Goal: Task Accomplishment & Management: Use online tool/utility

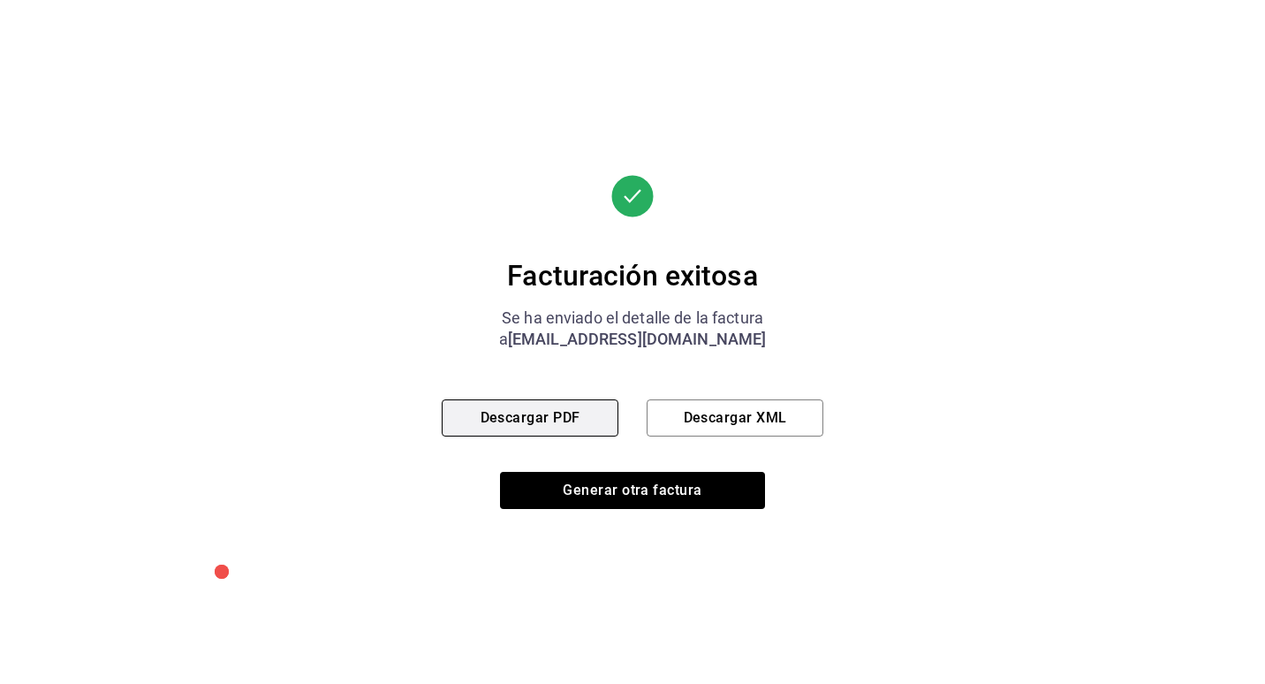
scroll to position [196, 0]
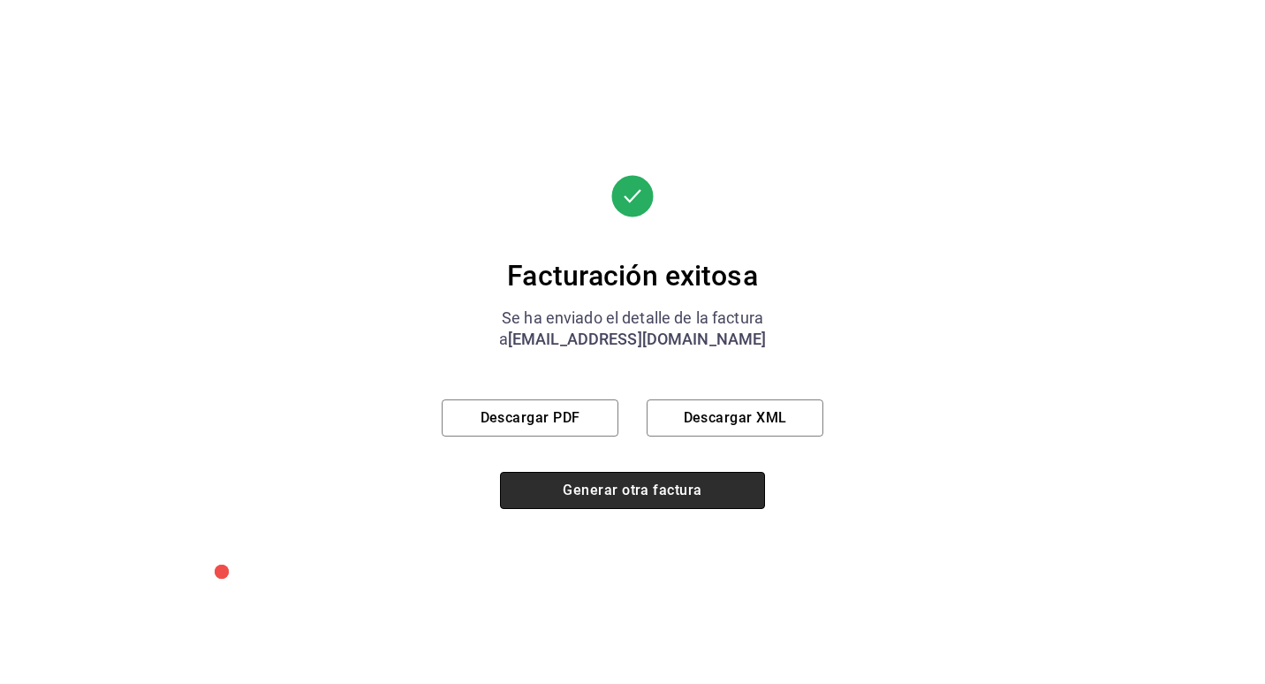
click at [623, 487] on button "Generar otra factura" at bounding box center [632, 490] width 265 height 37
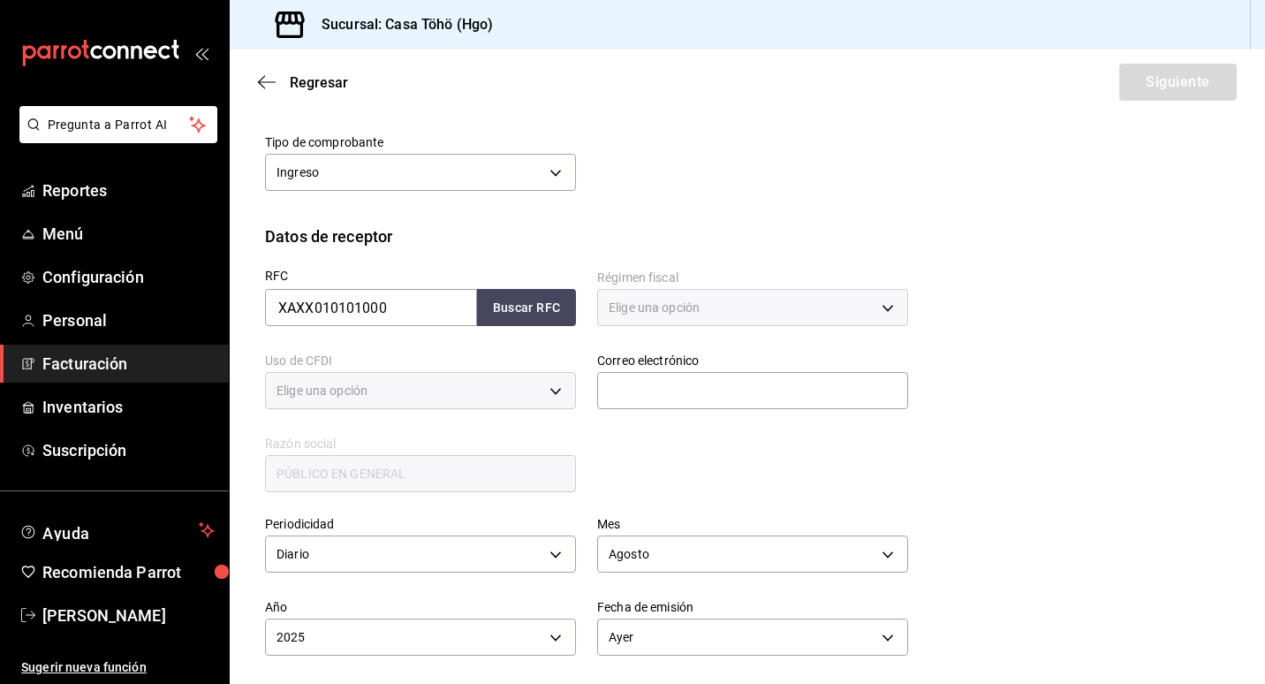
type input "616"
type input "S01"
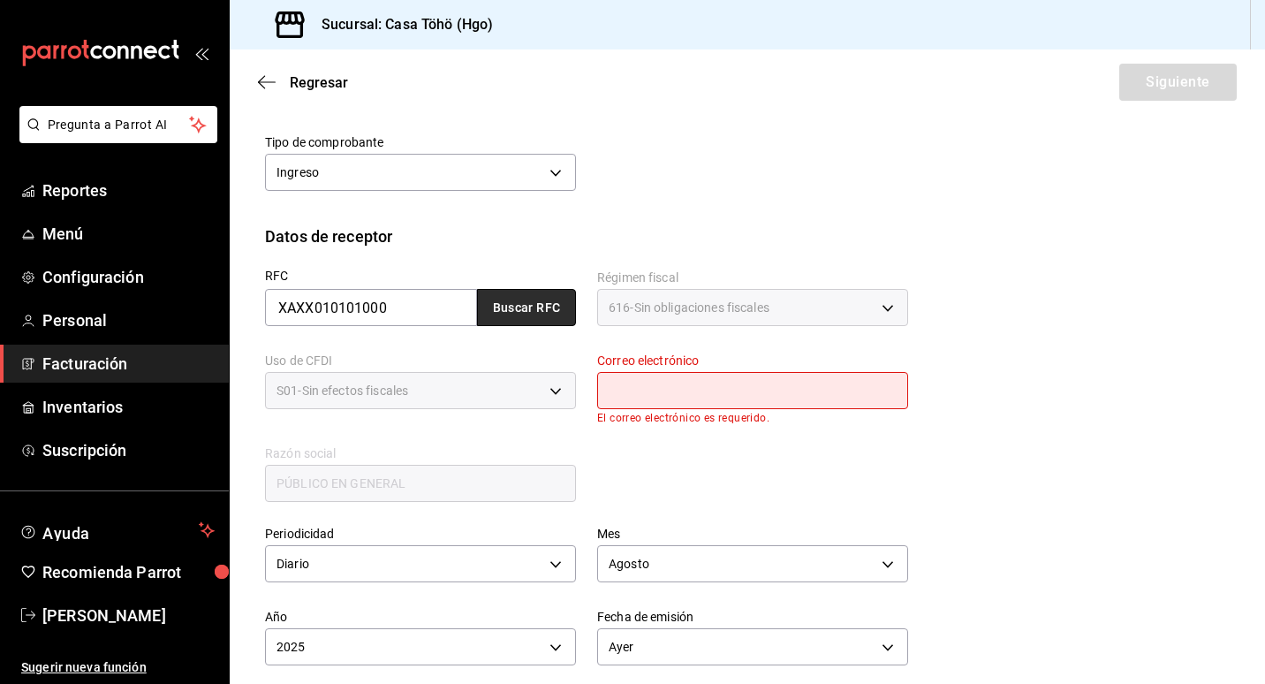
click at [523, 315] on button "Buscar RFC" at bounding box center [526, 307] width 99 height 37
type input "[EMAIL_ADDRESS][DOMAIN_NAME]"
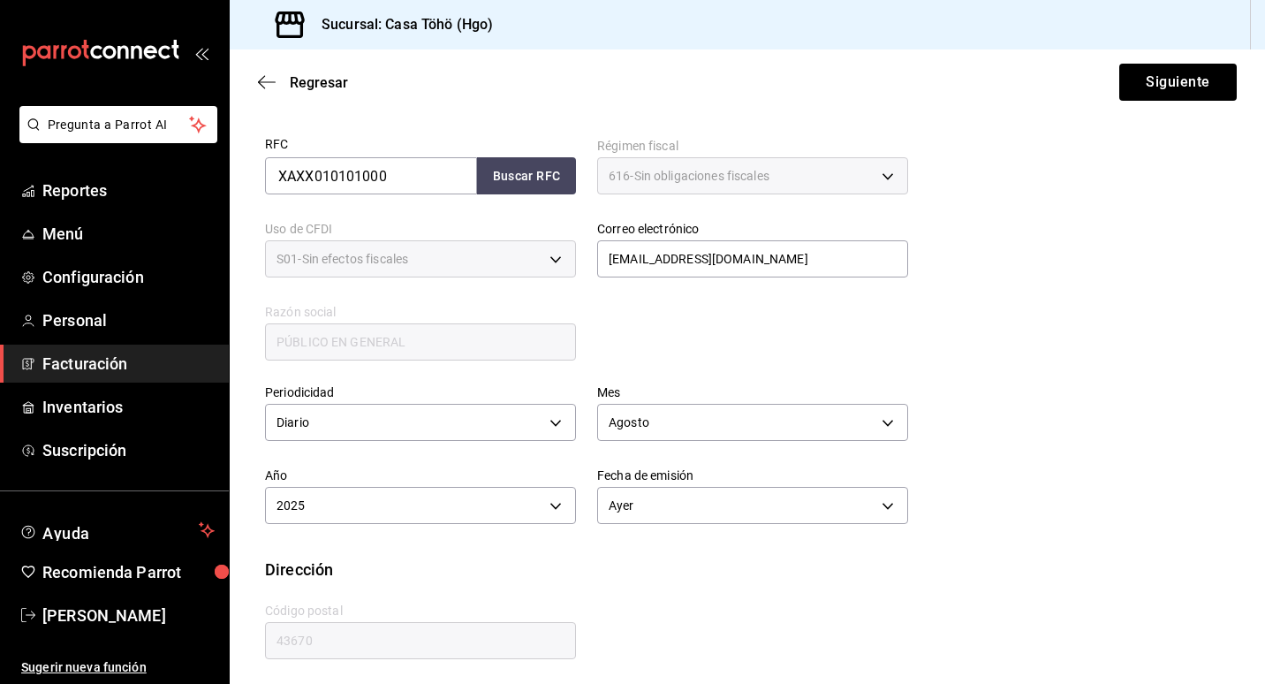
scroll to position [334, 0]
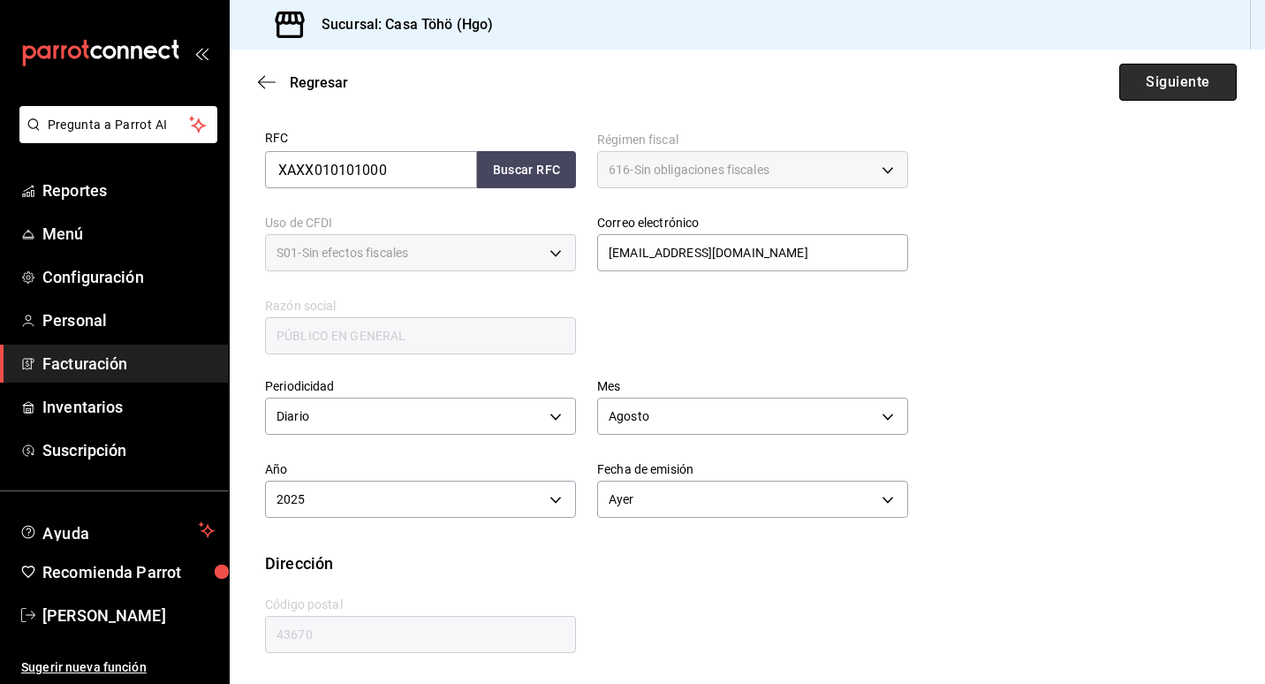
click at [1143, 78] on button "Siguiente" at bounding box center [1177, 82] width 117 height 37
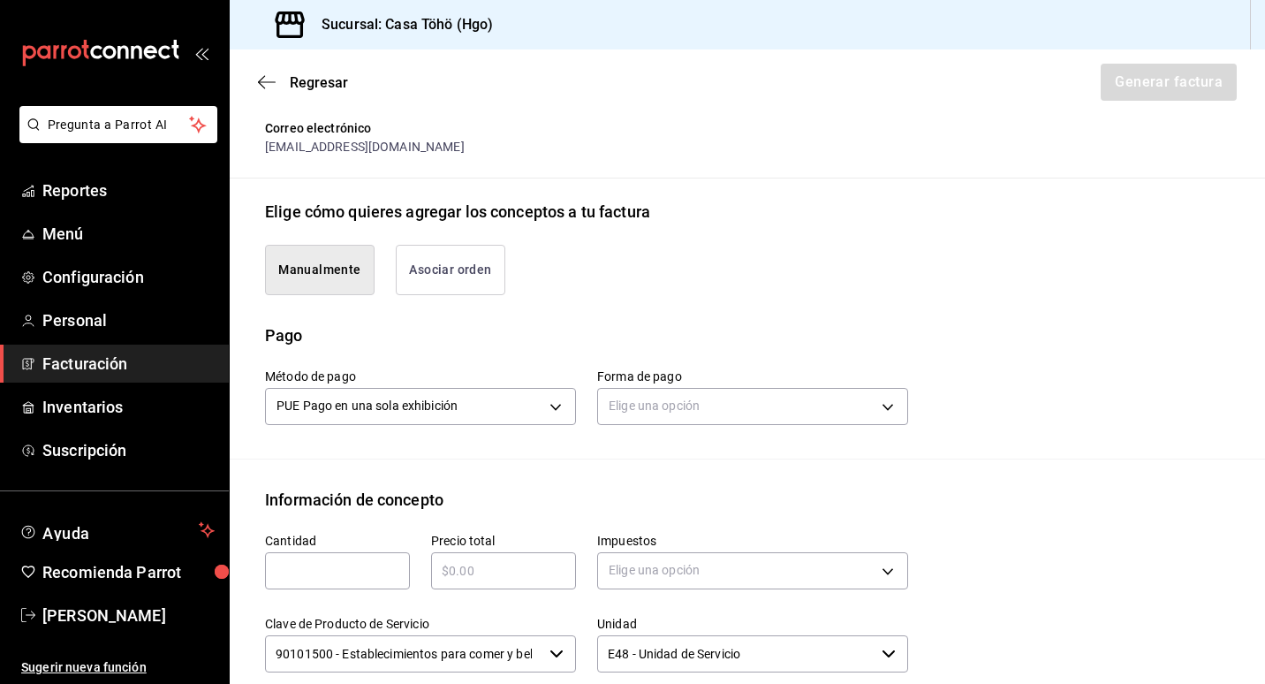
click at [420, 272] on button "Asociar orden" at bounding box center [451, 270] width 110 height 50
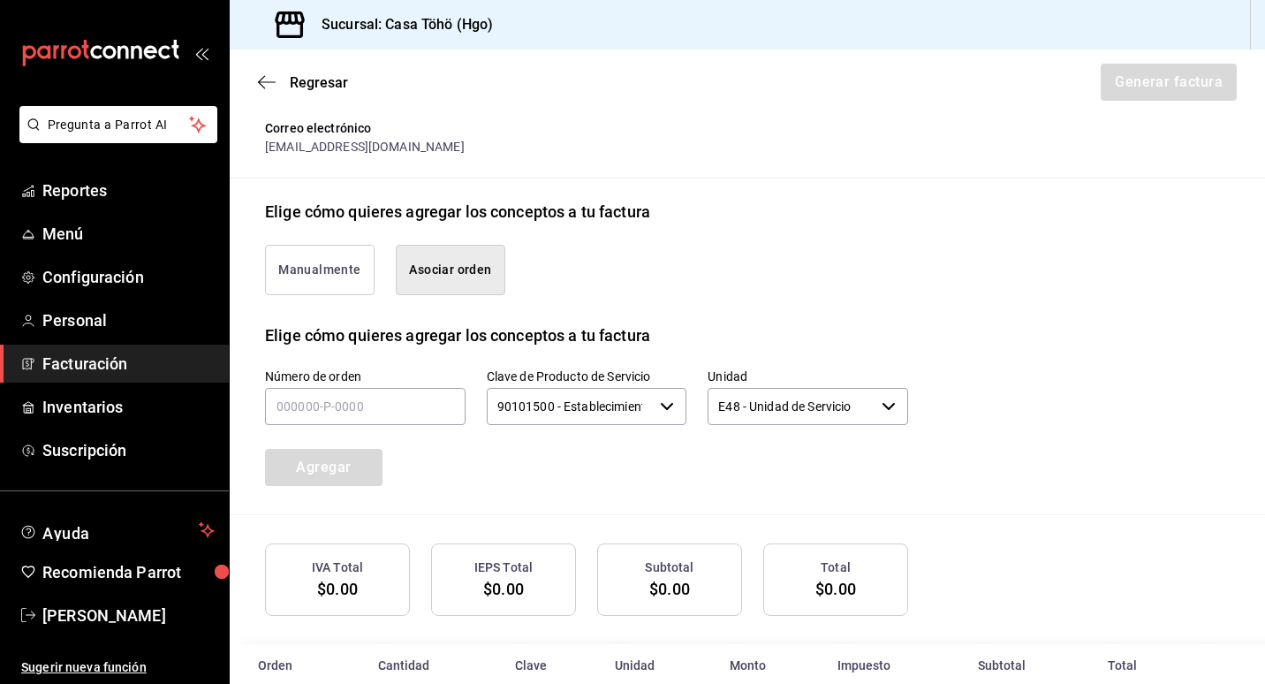
click at [314, 279] on button "Manualmente" at bounding box center [320, 270] width 110 height 50
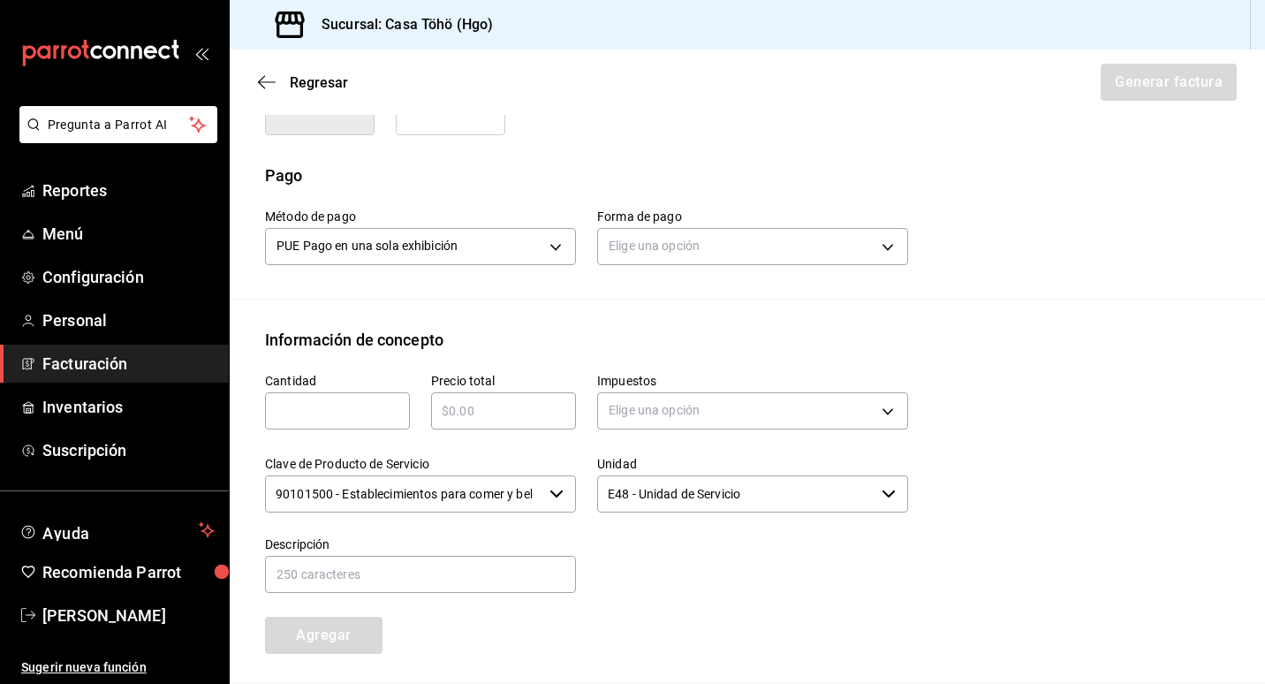
scroll to position [511, 0]
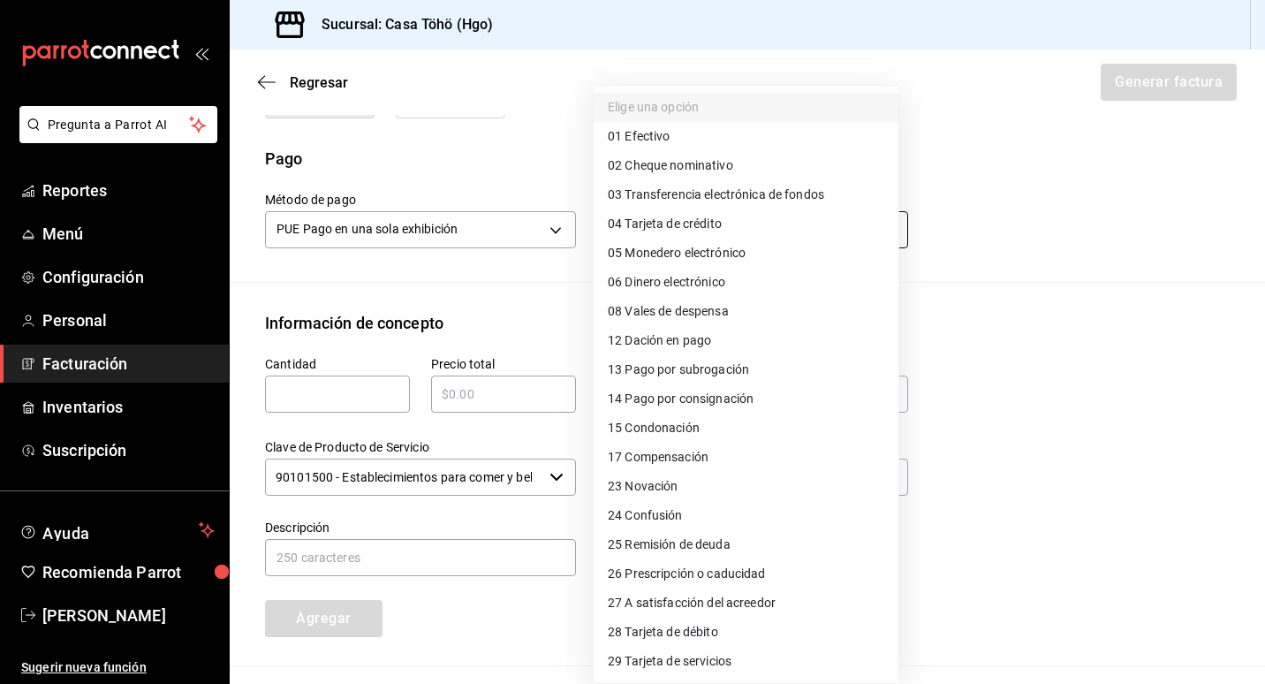
click at [683, 232] on body "Pregunta a Parrot AI Reportes Menú Configuración Personal Facturación Inventari…" at bounding box center [632, 342] width 1265 height 684
click at [716, 222] on span "04 Tarjeta de crédito" at bounding box center [665, 224] width 114 height 19
type input "04"
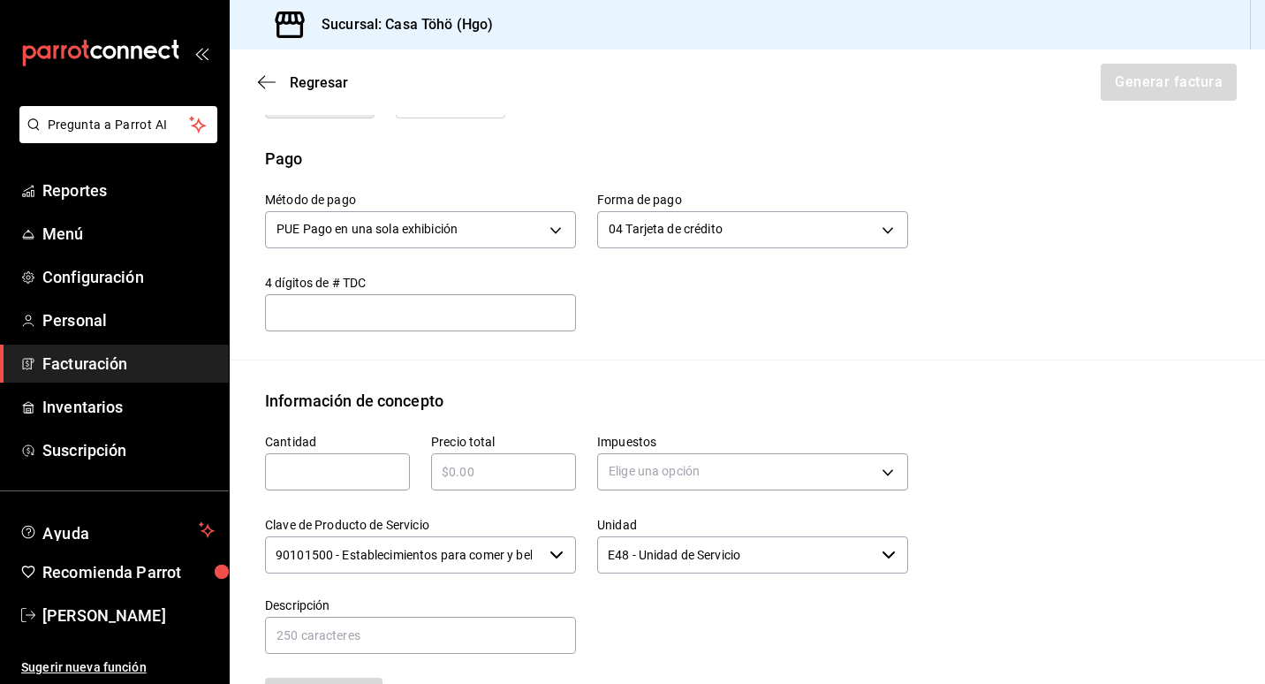
click at [364, 473] on input "text" at bounding box center [337, 471] width 145 height 21
type input "1"
click at [457, 473] on input "text" at bounding box center [503, 471] width 145 height 21
click at [550, 488] on div "$358 ​" at bounding box center [503, 471] width 145 height 37
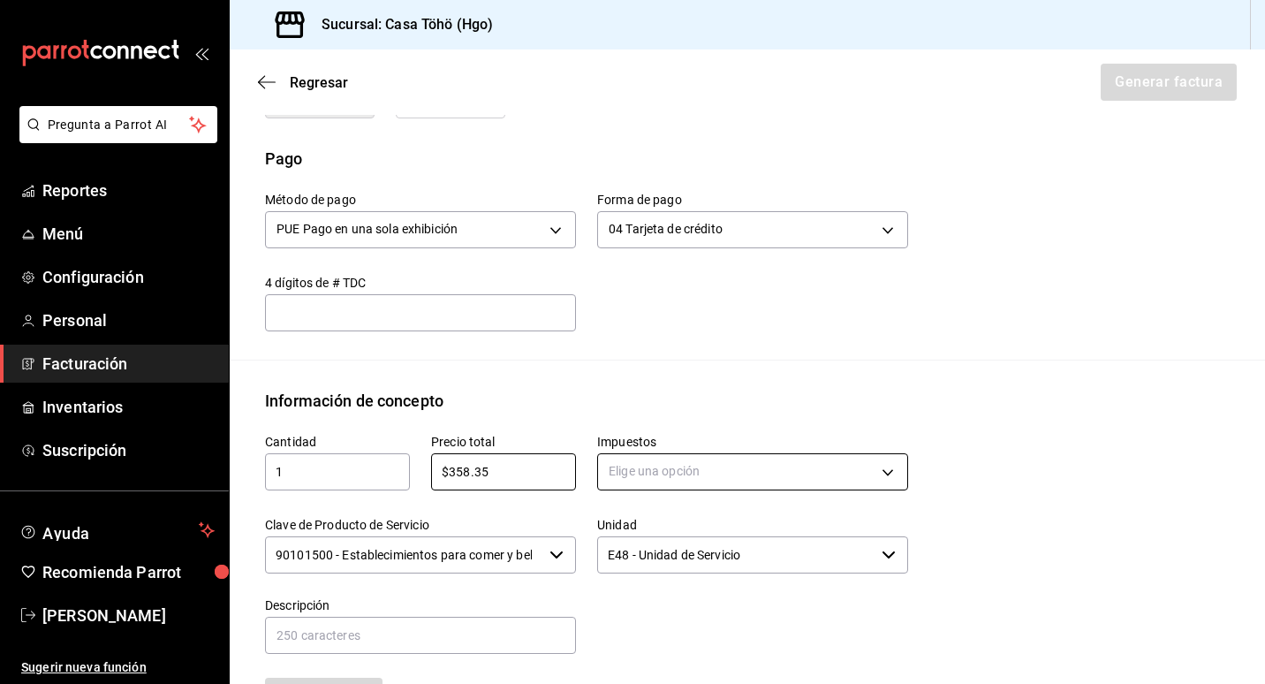
type input "$358.35"
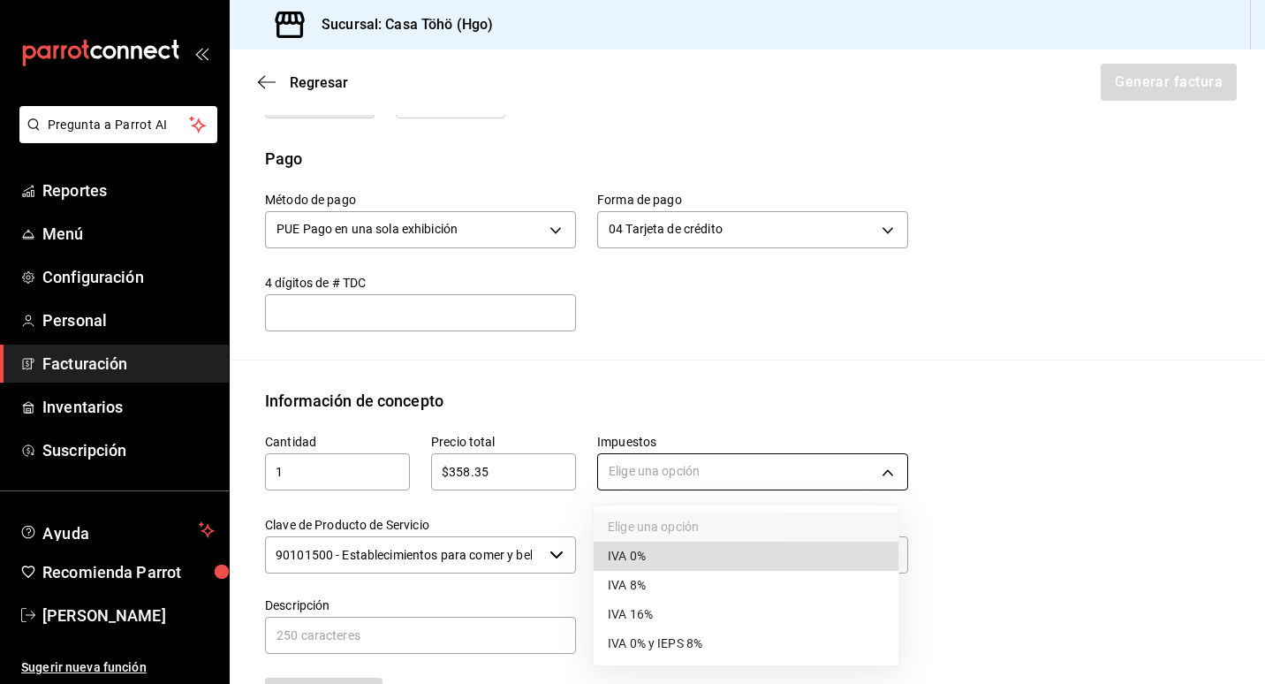
click at [618, 465] on body "Pregunta a Parrot AI Reportes Menú Configuración Personal Facturación Inventari…" at bounding box center [632, 342] width 1265 height 684
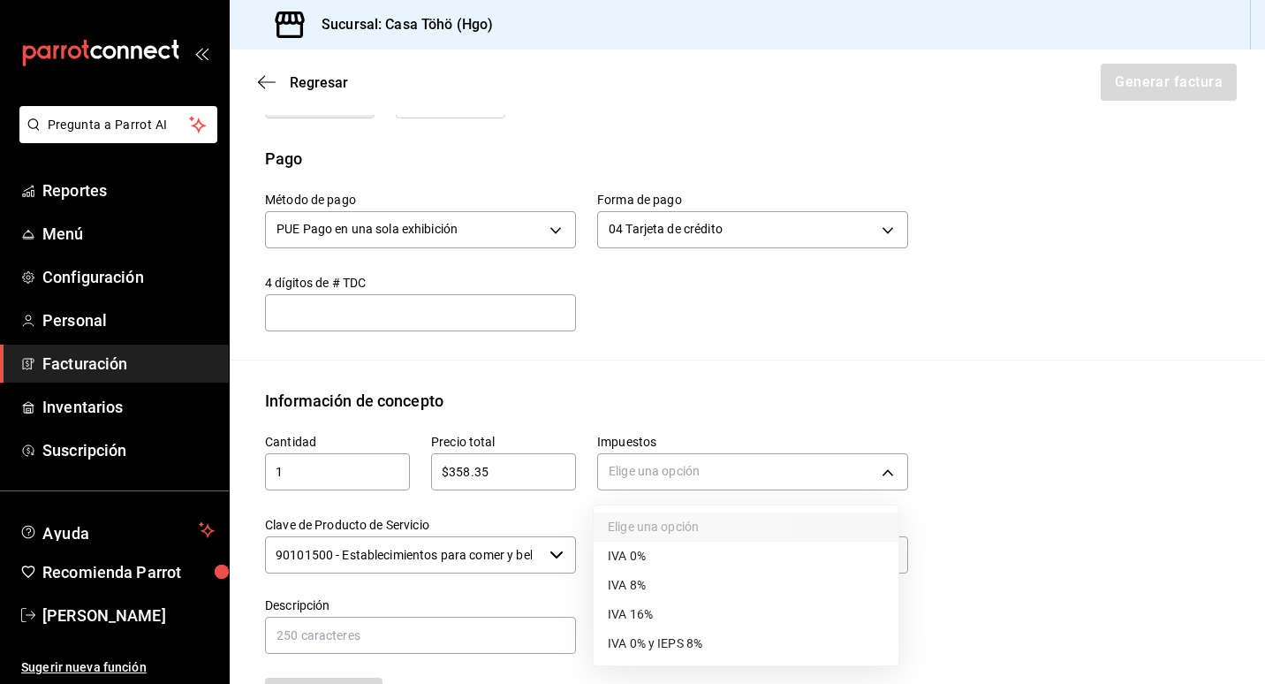
click at [650, 618] on span "IVA 16%" at bounding box center [630, 614] width 45 height 19
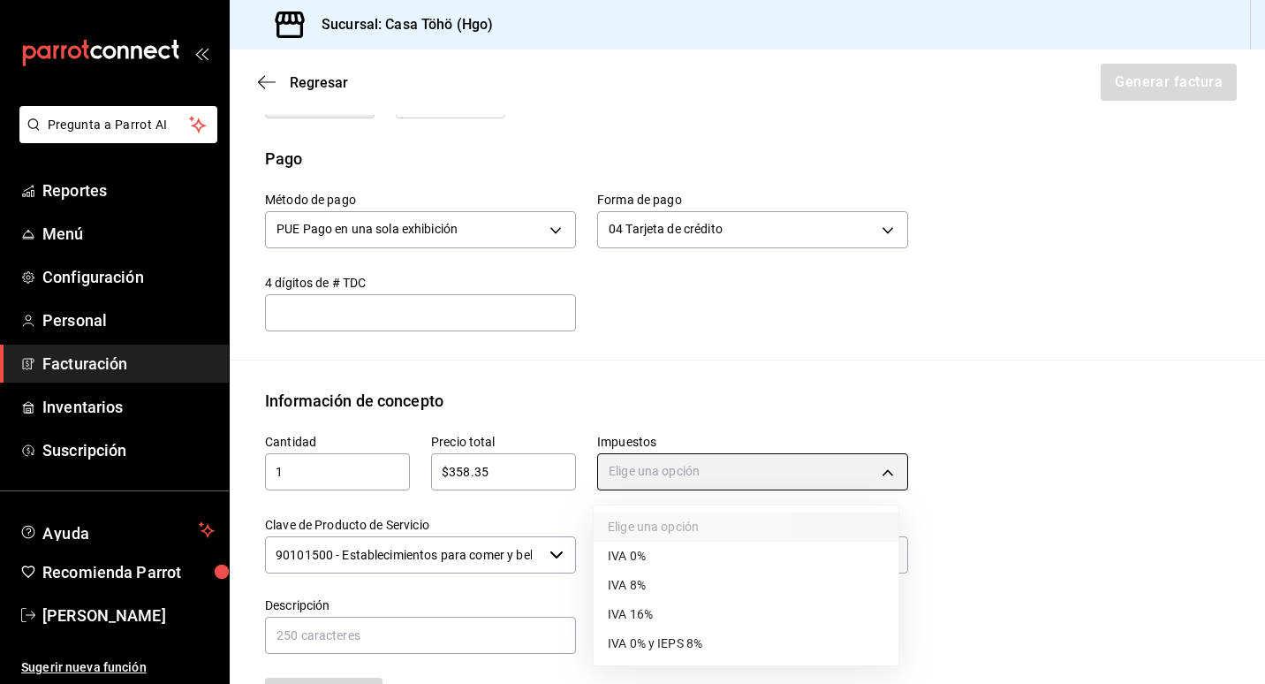
type input "IVA_16"
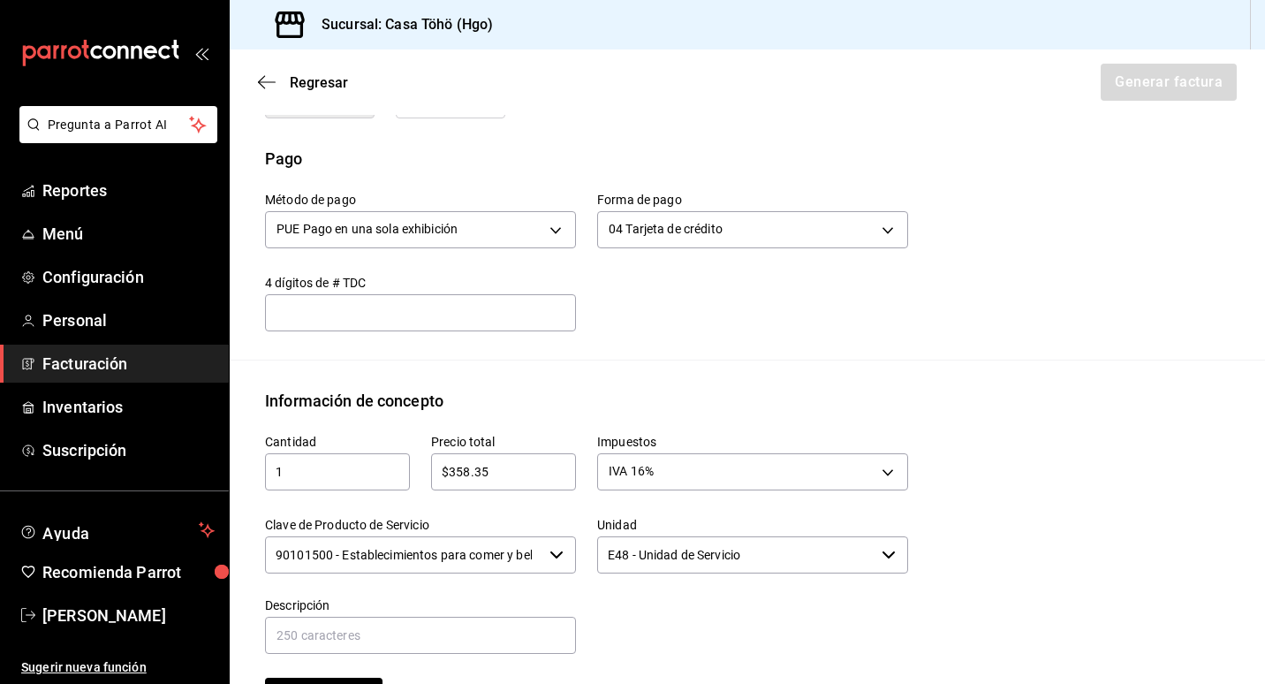
click at [618, 610] on div at bounding box center [742, 616] width 332 height 80
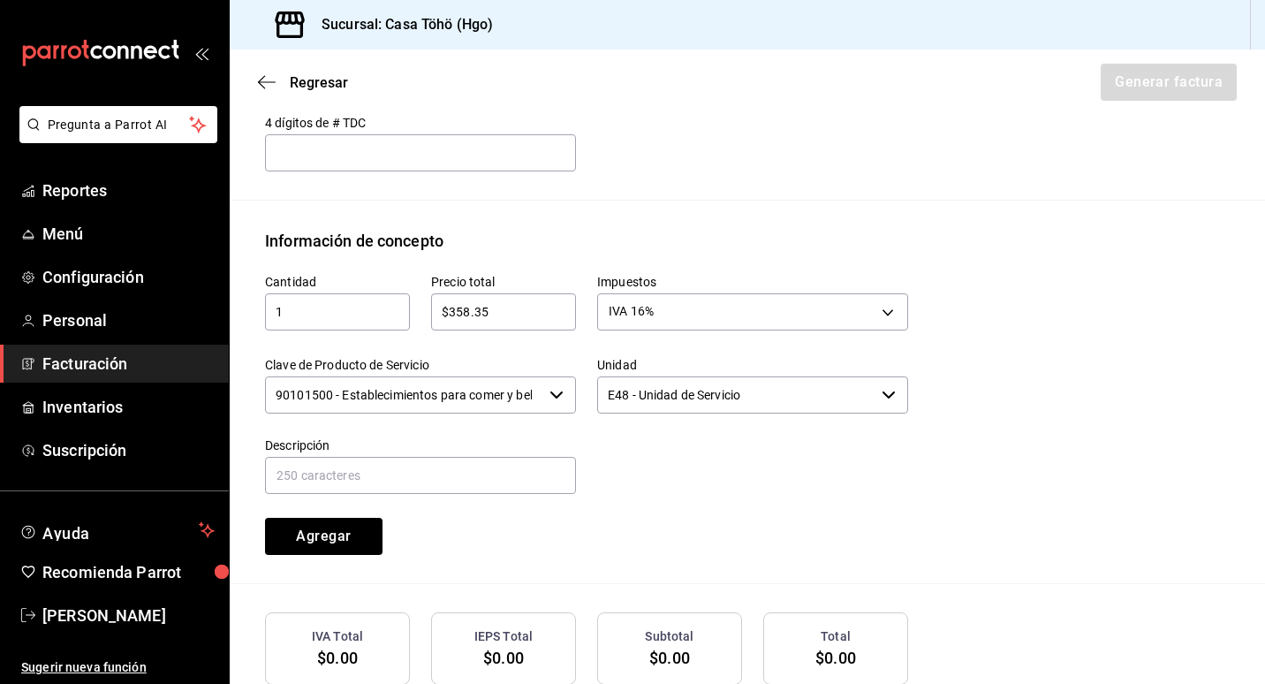
scroll to position [687, 0]
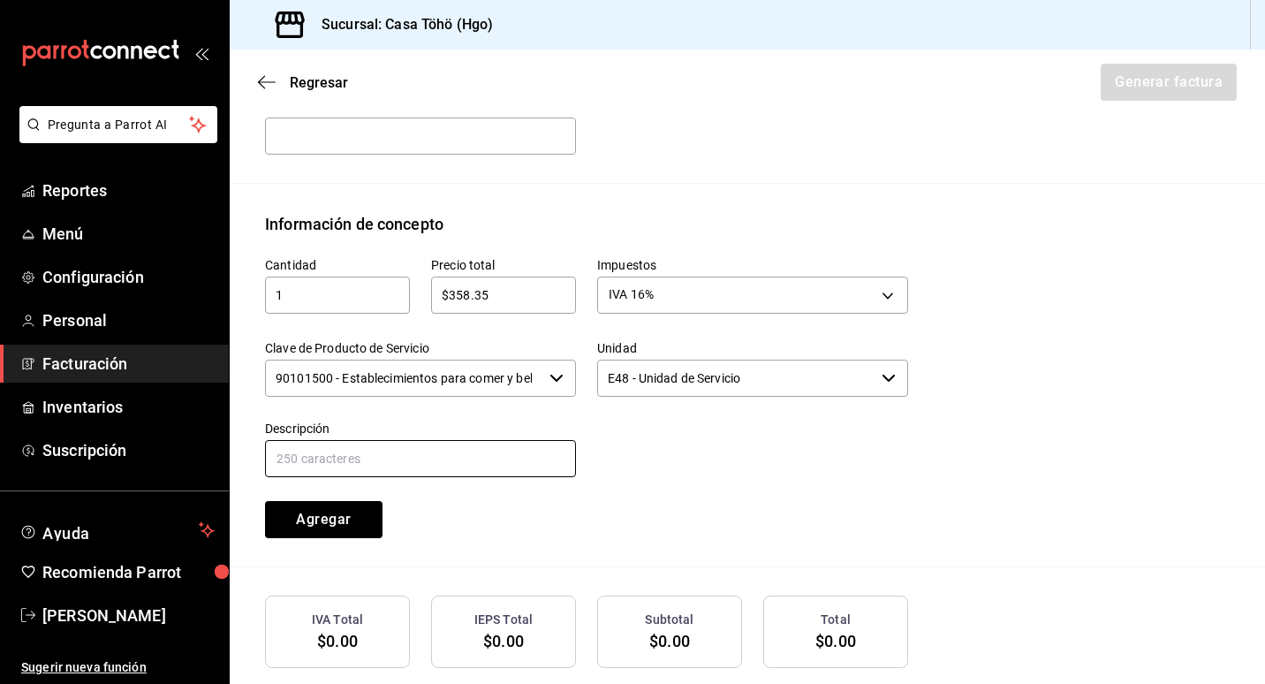
click at [447, 451] on input "text" at bounding box center [420, 458] width 311 height 37
click at [527, 458] on input "VENTA AL PUBLICO EN GENERAL DEL DIA [DATE] [PERSON_NAME]" at bounding box center [420, 458] width 311 height 37
drag, startPoint x: 528, startPoint y: 458, endPoint x: 587, endPoint y: 464, distance: 59.5
click at [587, 464] on div "Cantidad 1 ​ Precio total $358.35 ​ Impuestos IVA 16% IVA_16 Clave de Producto …" at bounding box center [576, 387] width 664 height 302
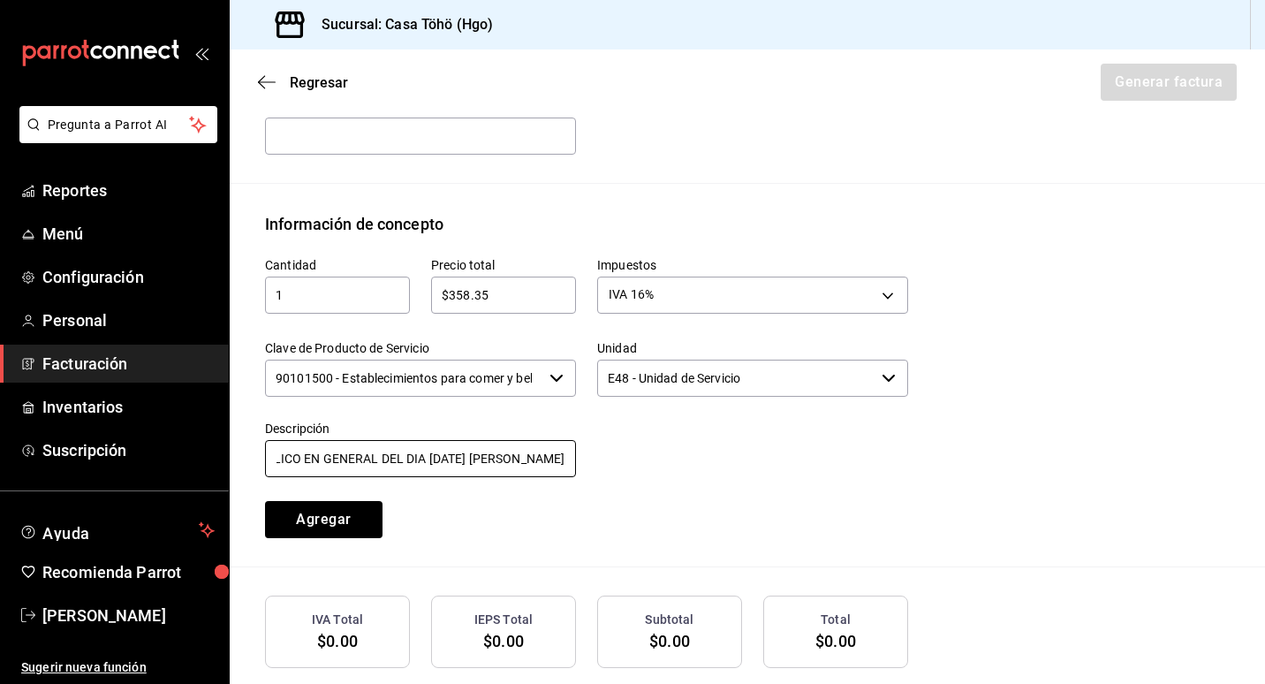
click at [398, 459] on input "VENTA AL PUBLICO EN GENERAL DEL DIA [DATE] [PERSON_NAME]" at bounding box center [420, 458] width 311 height 37
click at [428, 461] on input "VENTA AL PUBLICO EN GENERAL DEL DIA [DATE] [PERSON_NAME]" at bounding box center [420, 458] width 311 height 37
type input "VENTA AL PUBLICO EN GENERAL DEL DIA [DATE][PERSON_NAME] TARJETA DE CREDITO"
click at [625, 501] on div "Cantidad 1 ​ Precio total $358.35 ​ Impuestos IVA 16% IVA_16 Clave de Producto …" at bounding box center [576, 387] width 664 height 302
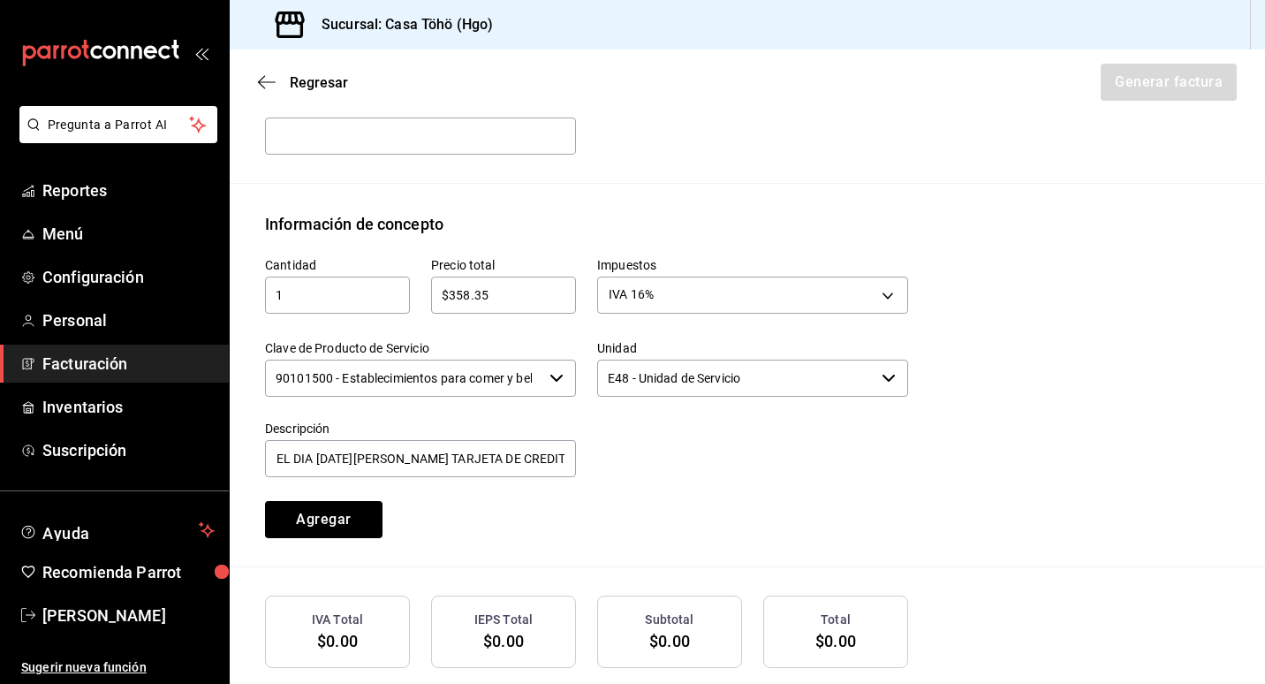
scroll to position [0, 0]
